Goal: Task Accomplishment & Management: Use online tool/utility

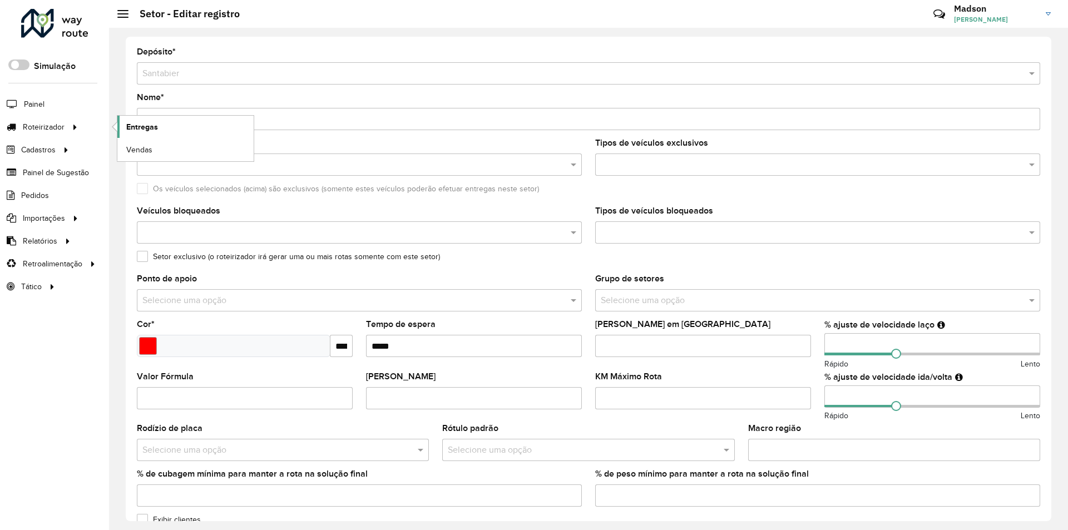
click at [156, 127] on span "Entregas" at bounding box center [142, 127] width 32 height 12
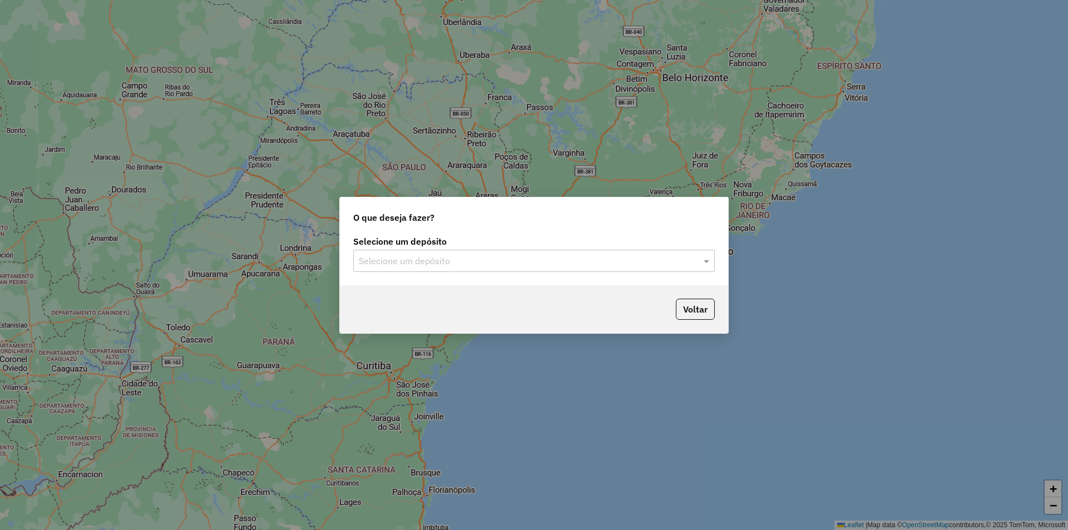
click at [432, 258] on input "text" at bounding box center [523, 261] width 328 height 13
click at [401, 289] on div "Santabier" at bounding box center [534, 293] width 361 height 19
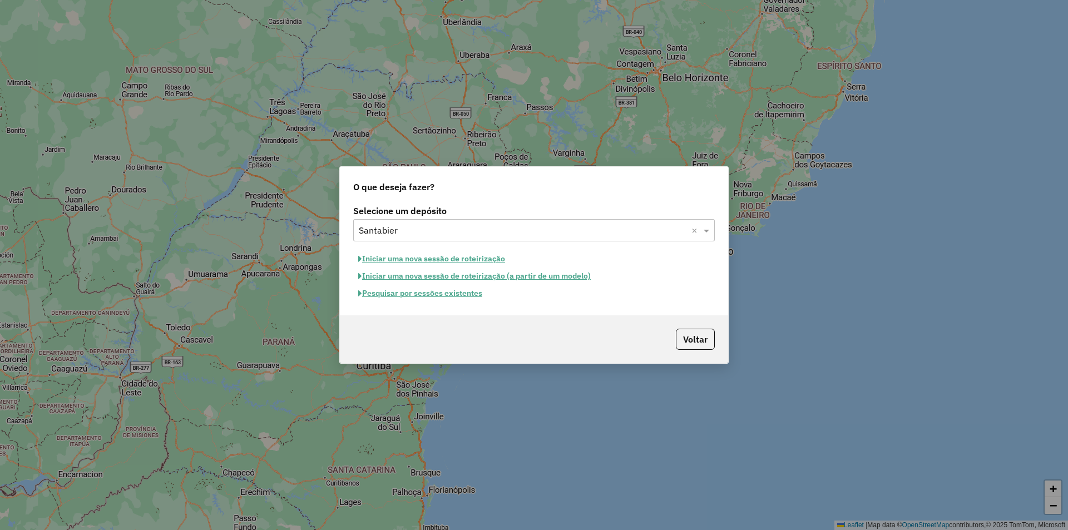
click at [430, 294] on button "Pesquisar por sessões existentes" at bounding box center [420, 293] width 134 height 17
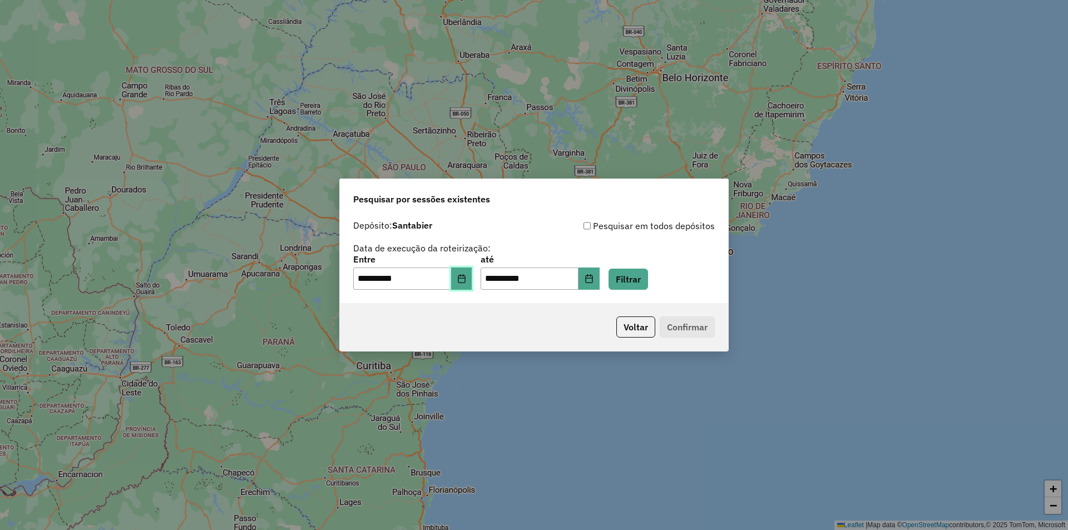
click at [466, 277] on icon "Choose Date" at bounding box center [461, 278] width 9 height 9
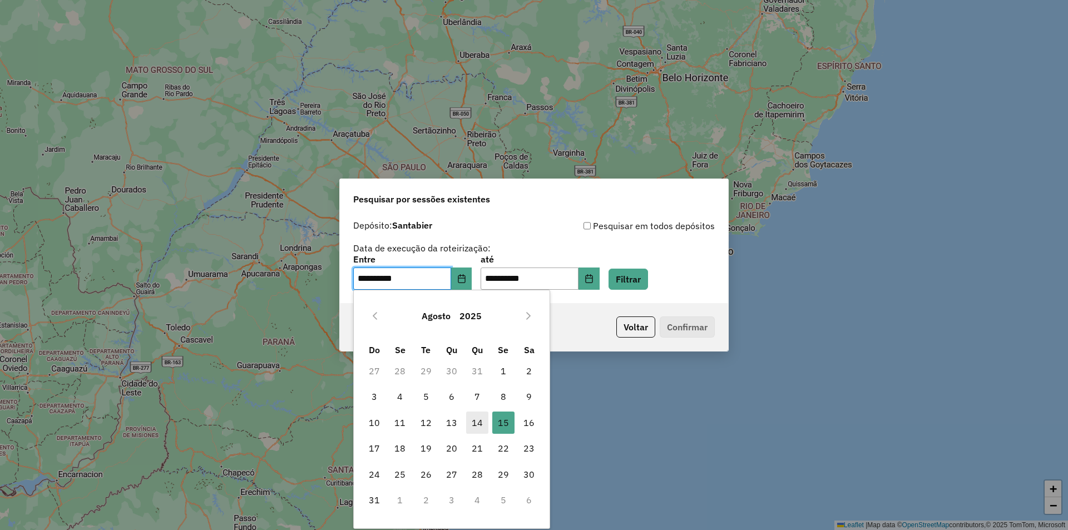
click at [475, 419] on span "14" at bounding box center [477, 423] width 22 height 22
type input "**********"
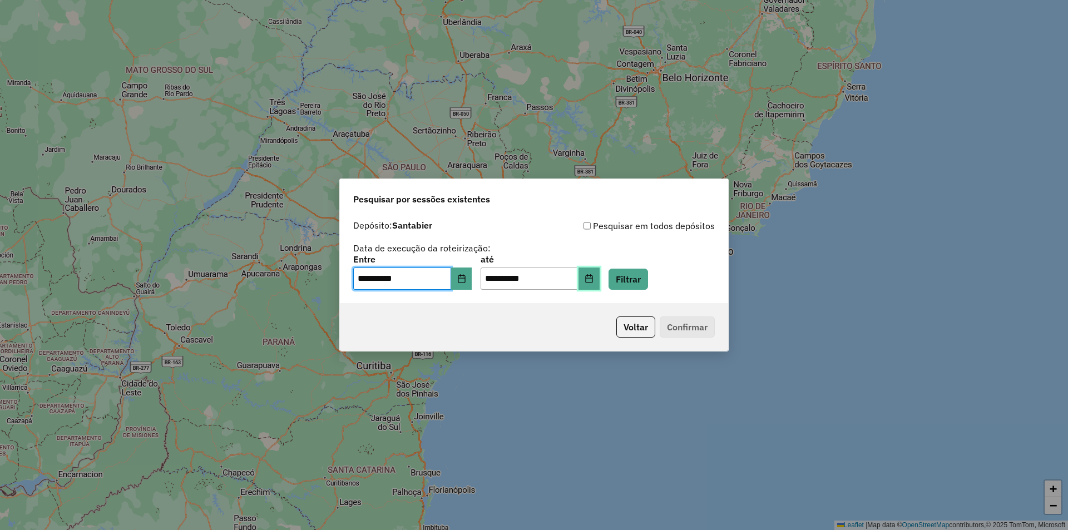
click at [594, 279] on icon "Choose Date" at bounding box center [589, 278] width 9 height 9
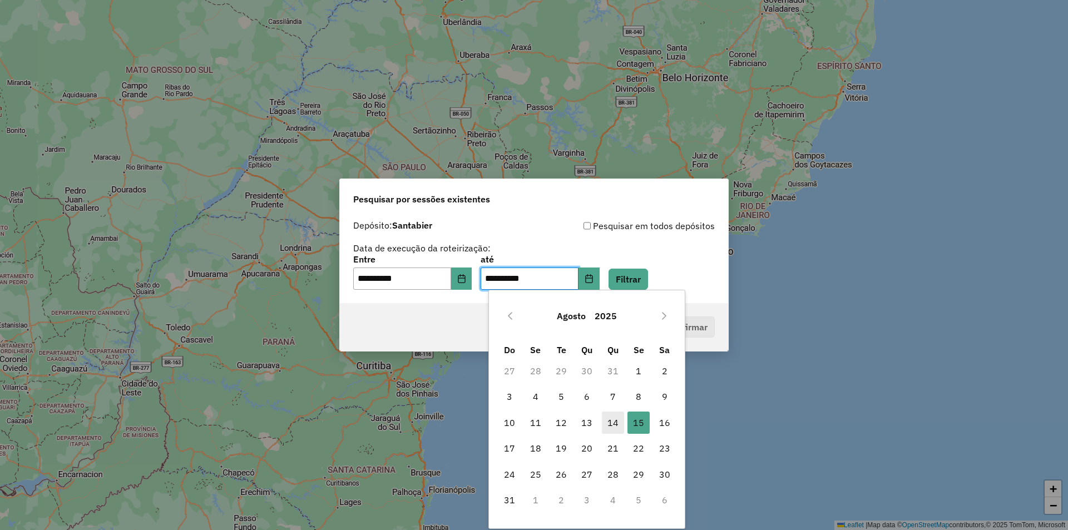
click at [614, 423] on span "14" at bounding box center [613, 423] width 22 height 22
type input "**********"
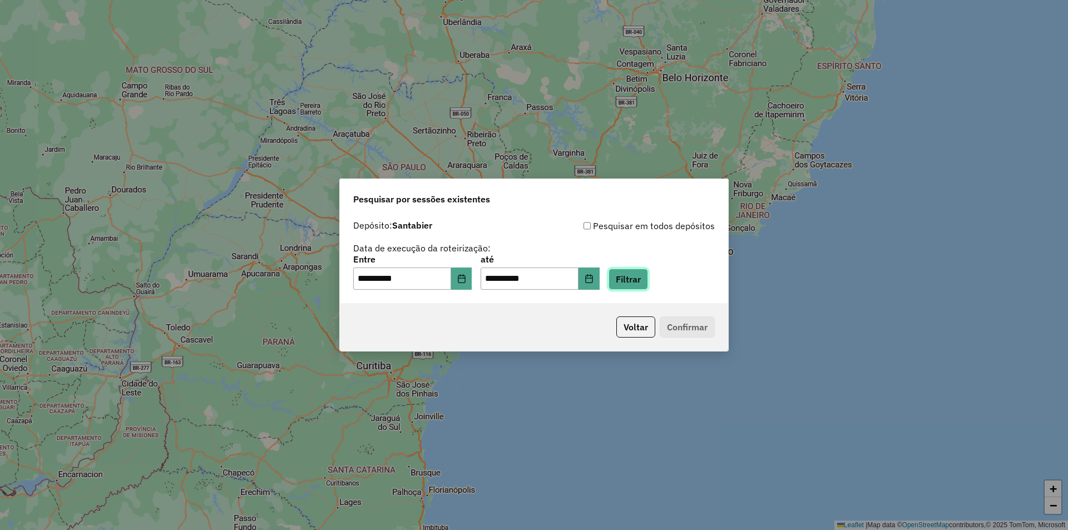
click at [647, 279] on button "Filtrar" at bounding box center [629, 279] width 40 height 21
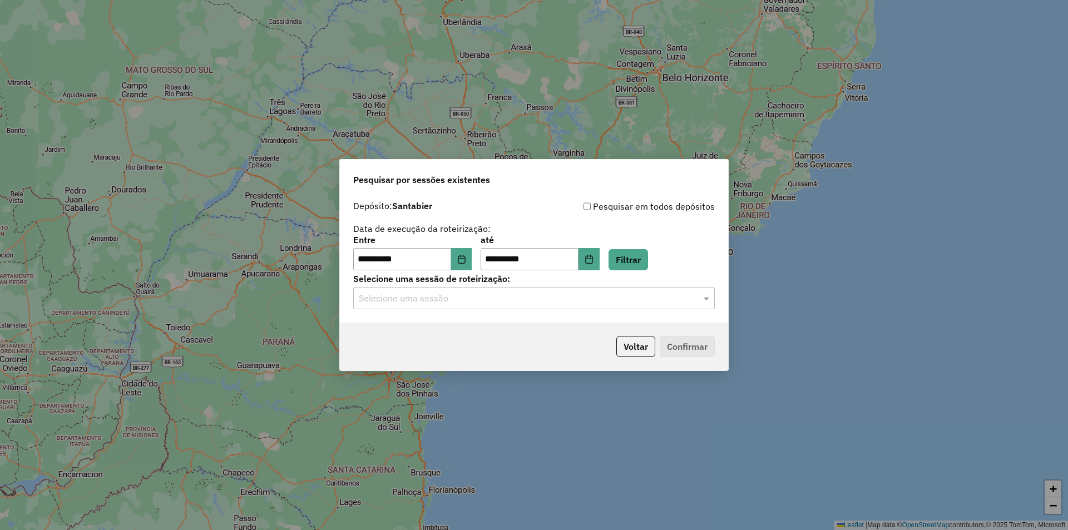
click at [634, 297] on input "text" at bounding box center [523, 298] width 328 height 13
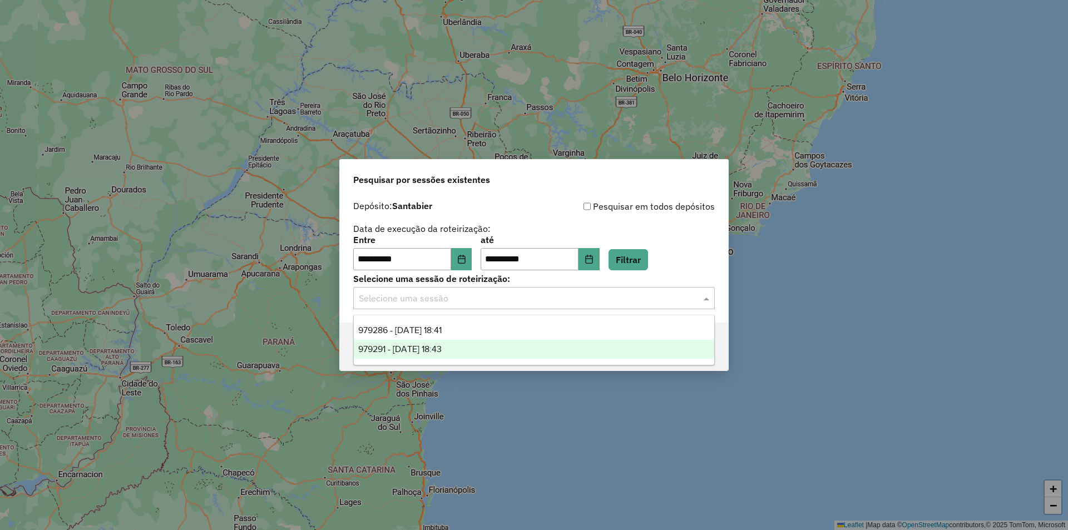
click at [410, 347] on span "979291 - 14/08/2025 18:43" at bounding box center [399, 348] width 83 height 9
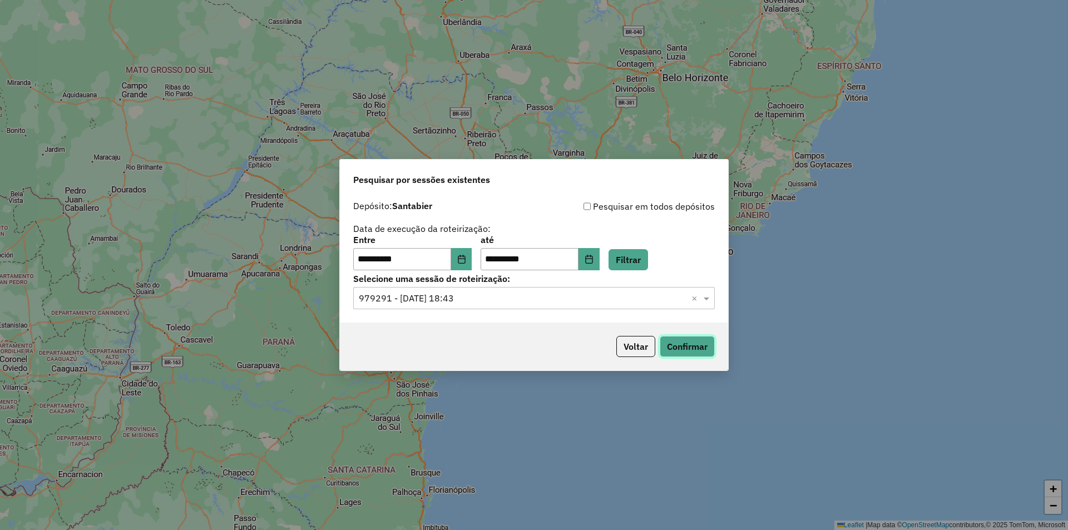
click at [679, 344] on button "Confirmar" at bounding box center [687, 346] width 55 height 21
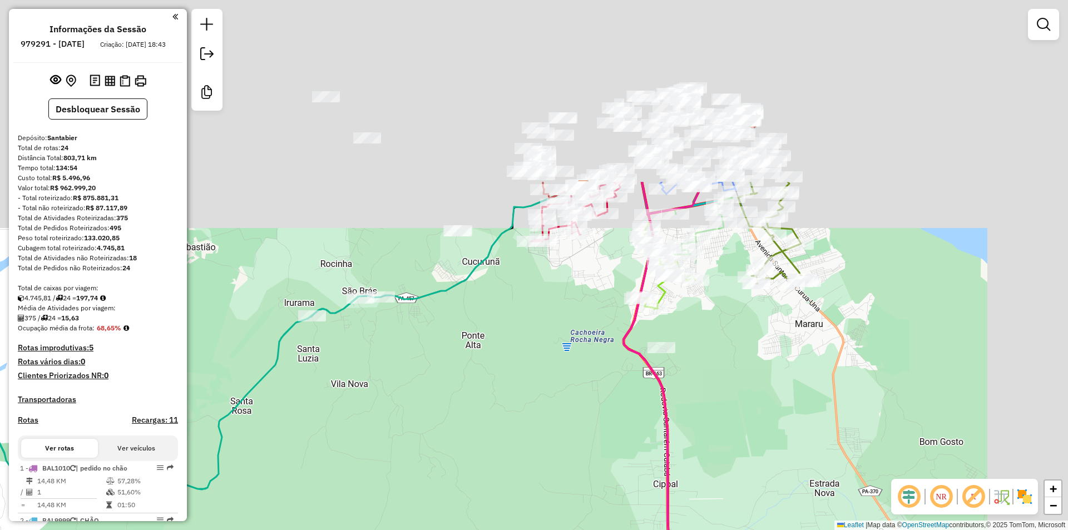
drag, startPoint x: 672, startPoint y: 95, endPoint x: 536, endPoint y: 391, distance: 326.4
click at [536, 391] on div "Janela de atendimento Grade de atendimento Capacidade Transportadoras Veículos …" at bounding box center [534, 265] width 1068 height 530
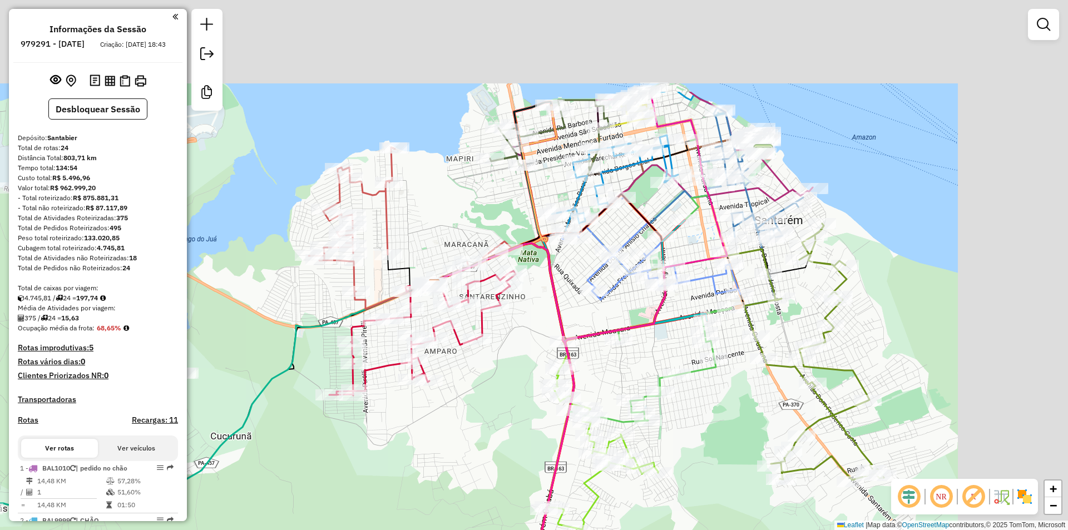
drag, startPoint x: 655, startPoint y: 166, endPoint x: 505, endPoint y: 343, distance: 232.1
click at [505, 343] on div "Janela de atendimento Grade de atendimento Capacidade Transportadoras Veículos …" at bounding box center [534, 265] width 1068 height 530
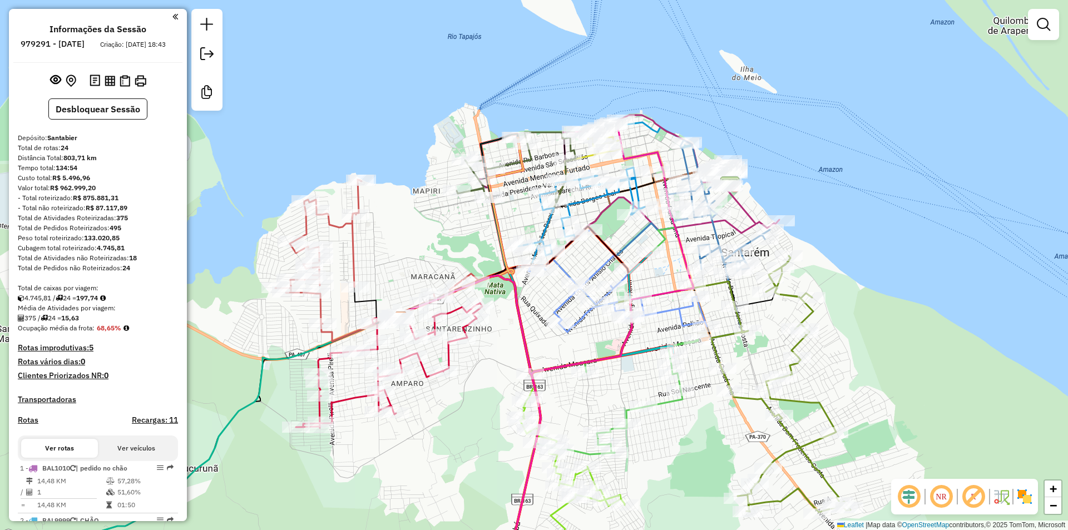
click at [563, 268] on icon at bounding box center [618, 280] width 179 height 103
select select "**********"
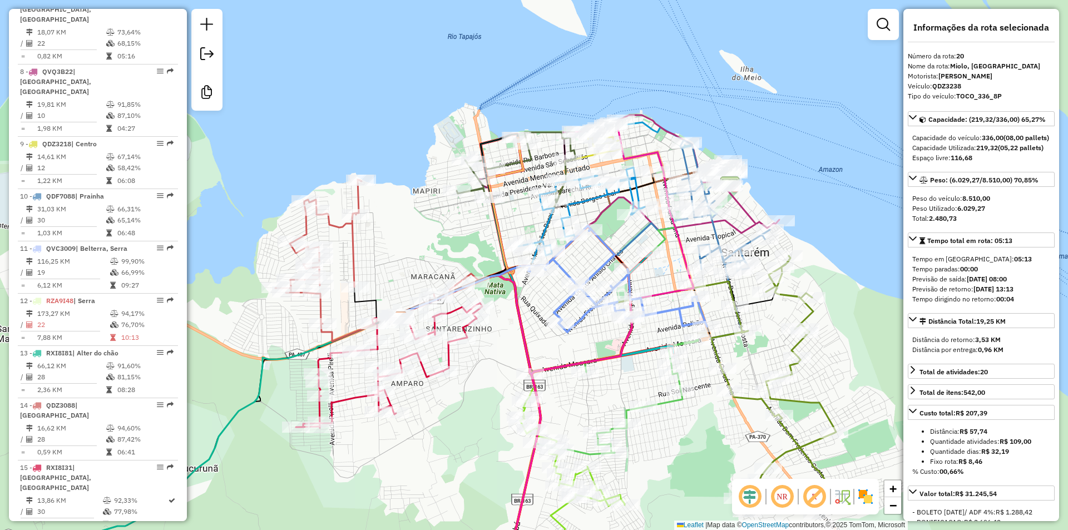
scroll to position [1450, 0]
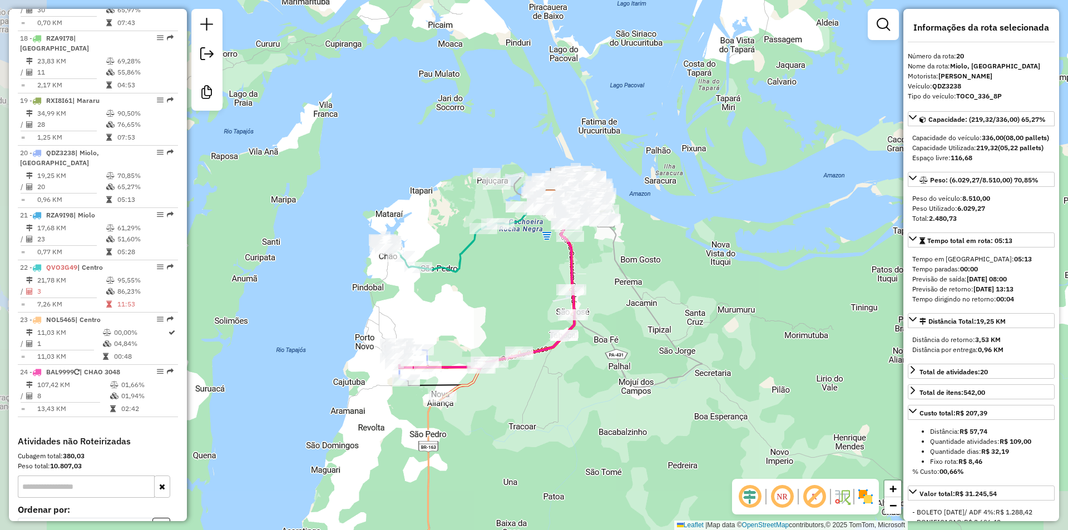
drag, startPoint x: 435, startPoint y: 323, endPoint x: 515, endPoint y: 260, distance: 101.9
click at [515, 260] on div "Janela de atendimento Grade de atendimento Capacidade Transportadoras Veículos …" at bounding box center [534, 265] width 1068 height 530
